Goal: Information Seeking & Learning: Learn about a topic

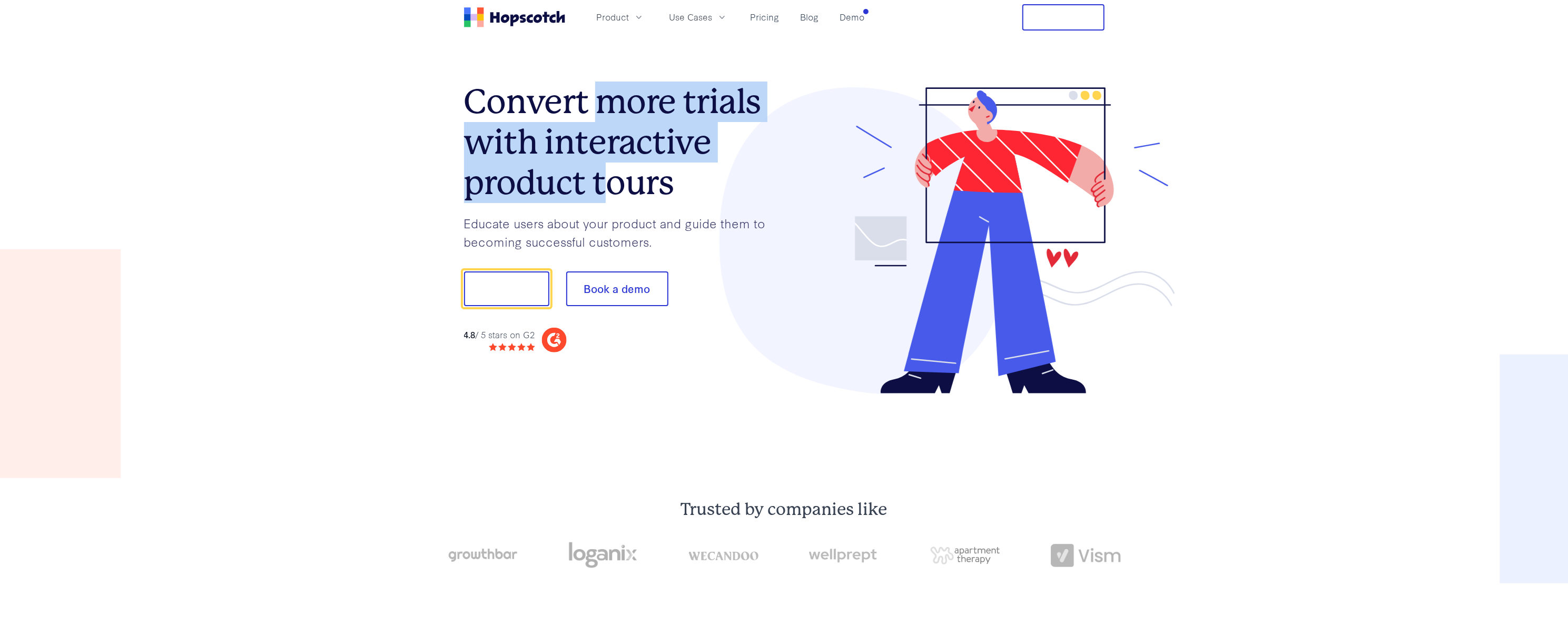
drag, startPoint x: 608, startPoint y: 111, endPoint x: 604, endPoint y: 177, distance: 66.1
click at [604, 177] on h1 "Convert more trials with interactive product tours" at bounding box center [624, 142] width 321 height 121
drag, startPoint x: 604, startPoint y: 177, endPoint x: 563, endPoint y: 200, distance: 47.0
click at [563, 200] on h1 "Convert more trials with interactive product tours" at bounding box center [624, 142] width 321 height 121
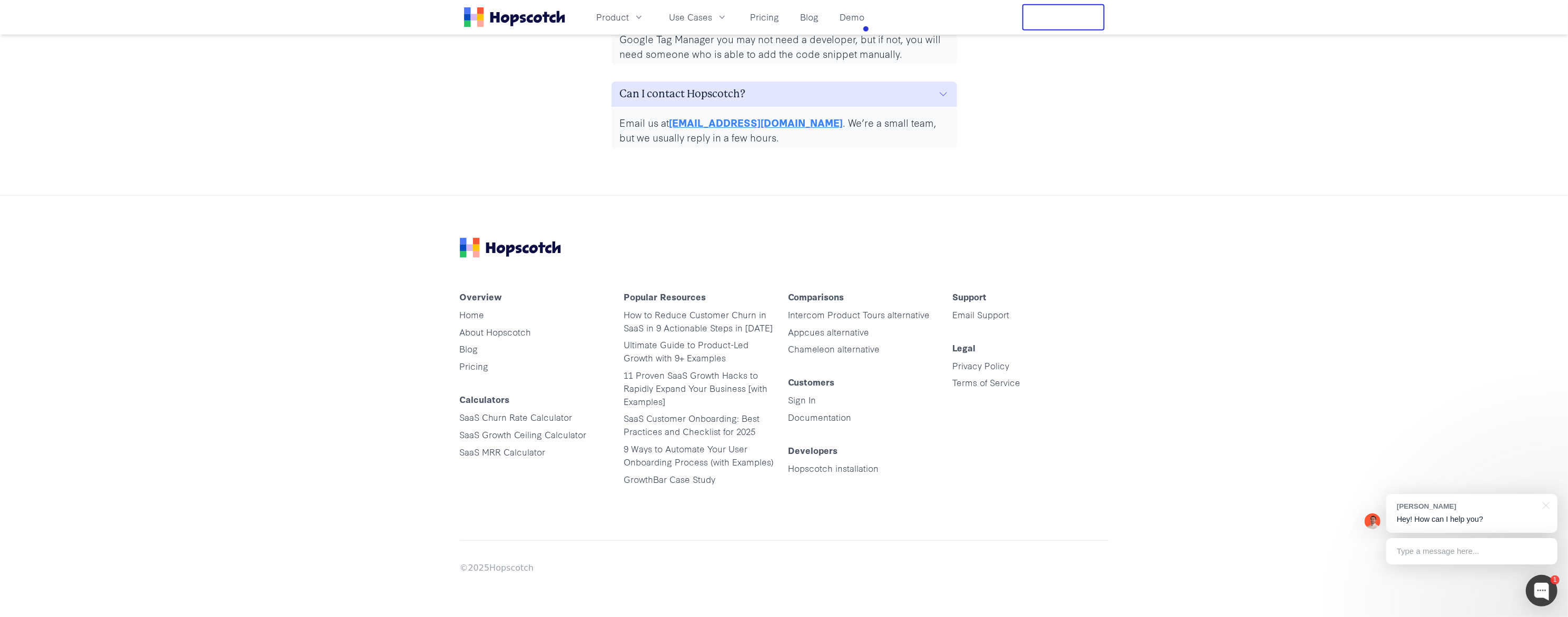
scroll to position [5344, 0]
click at [808, 18] on link "Blog" at bounding box center [810, 17] width 27 height 17
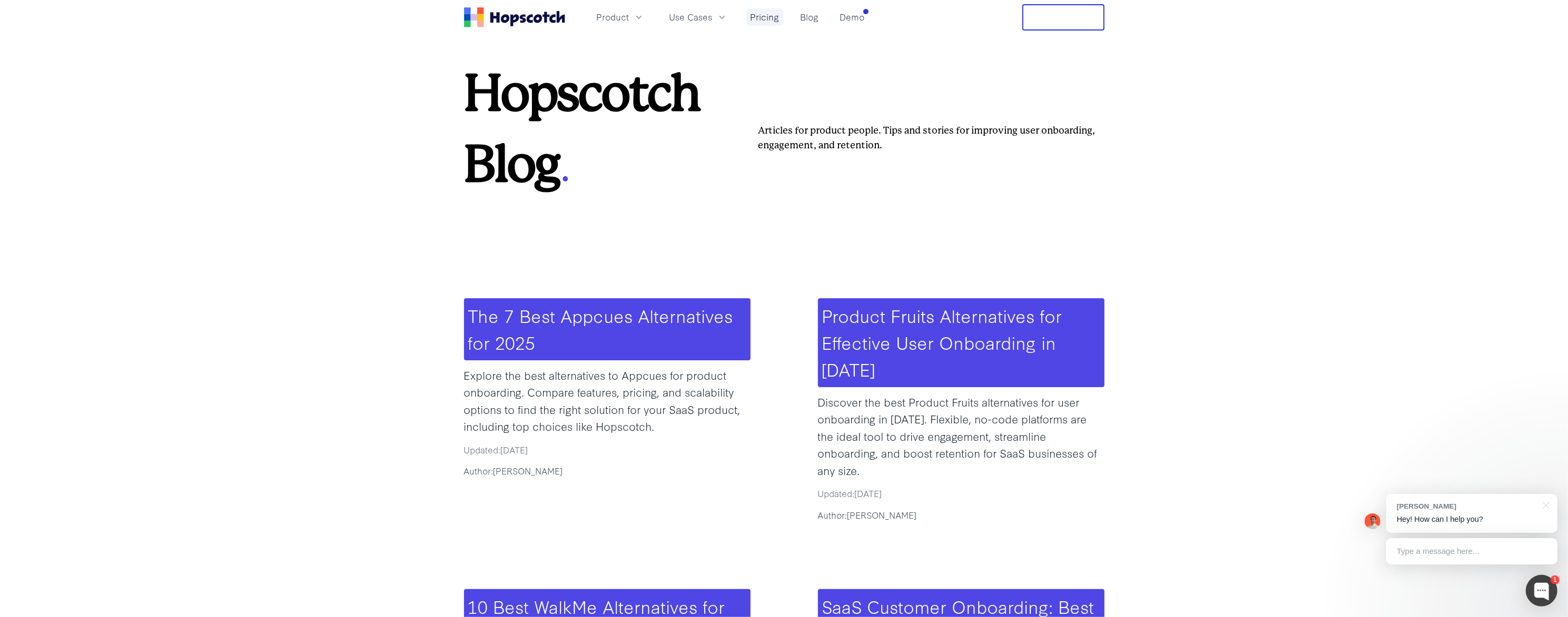
click at [769, 17] on link "Pricing" at bounding box center [765, 17] width 37 height 17
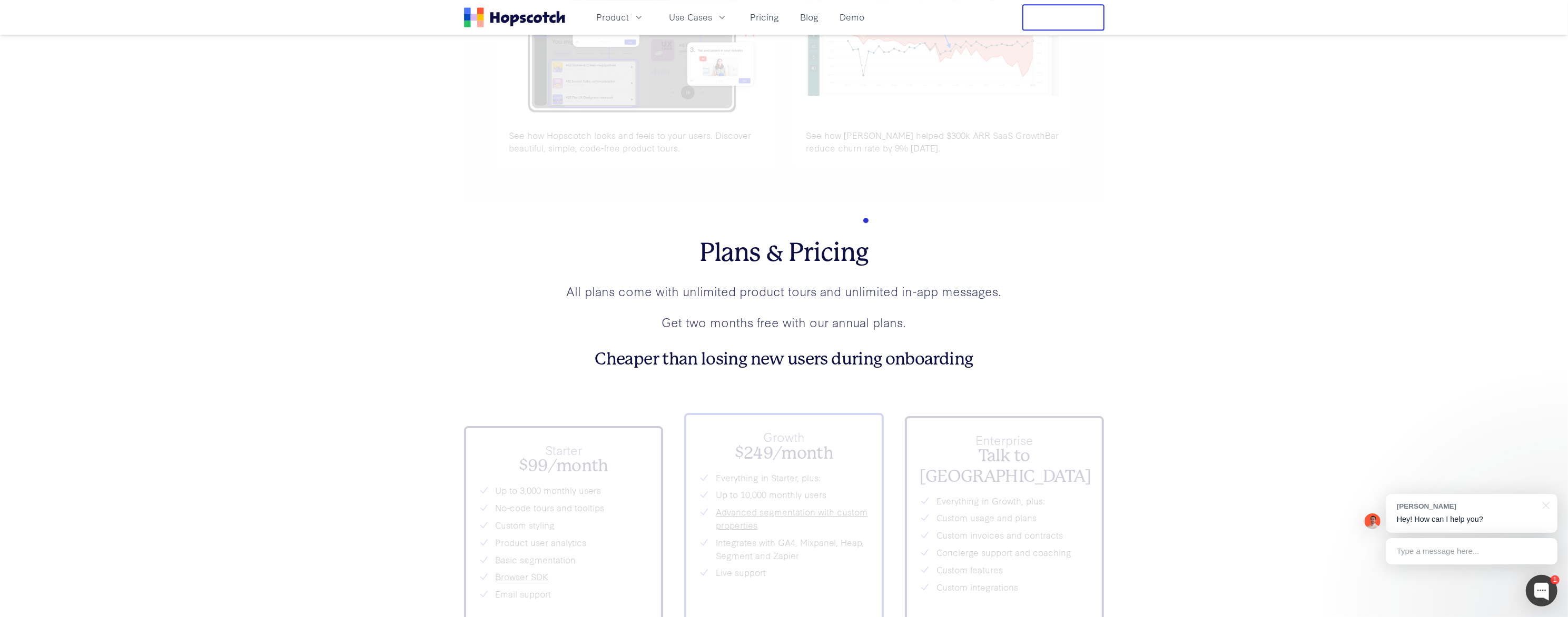
scroll to position [3878, 0]
